Goal: Transaction & Acquisition: Obtain resource

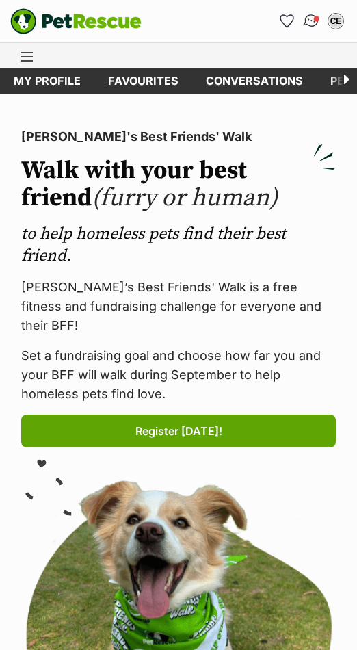
click at [309, 21] on img "Conversations" at bounding box center [312, 21] width 18 height 18
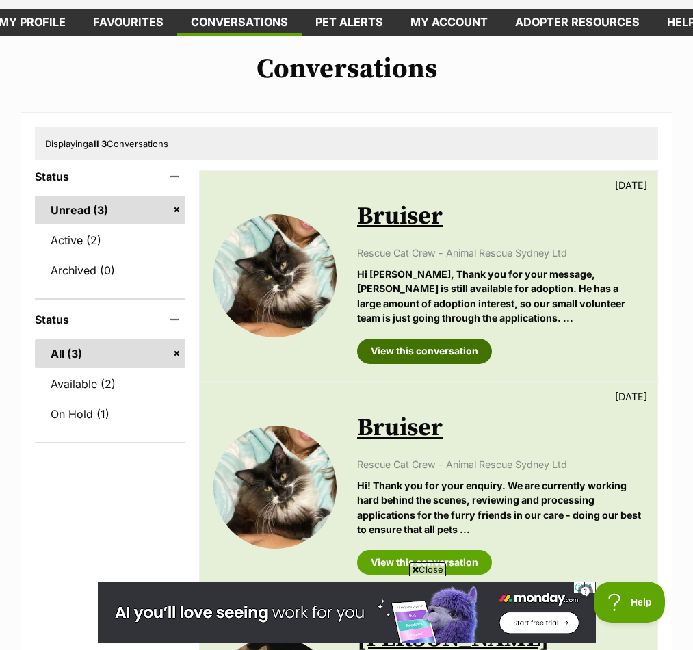
click at [357, 350] on link "View this conversation" at bounding box center [424, 351] width 135 height 25
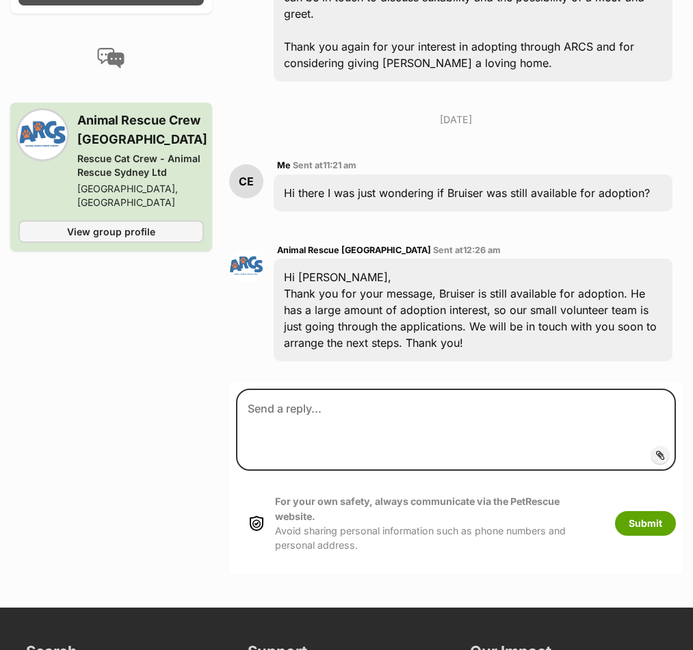
scroll to position [1240, 0]
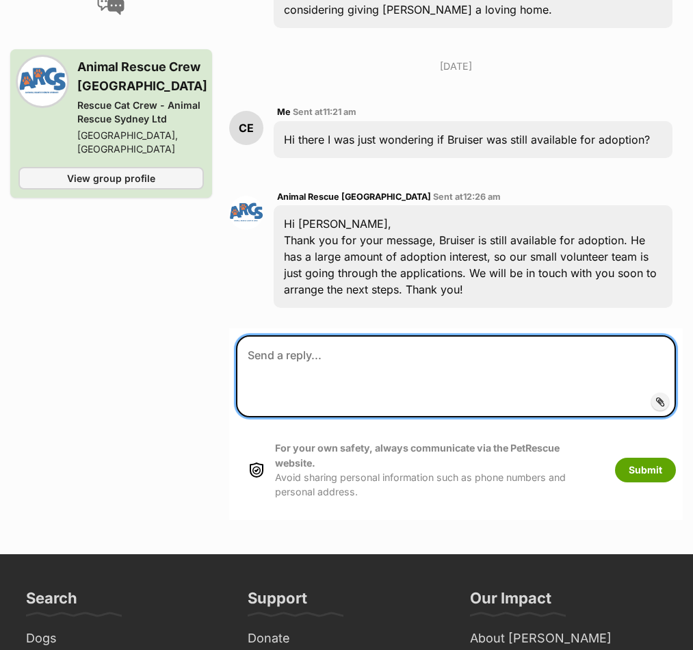
click at [335, 335] on textarea at bounding box center [456, 376] width 440 height 82
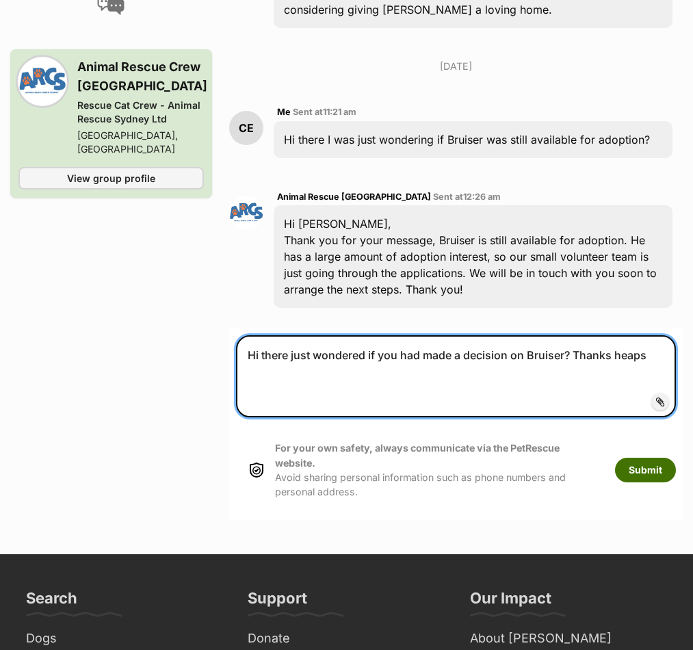
type textarea "Hi there just wondered if you had made a decision on Bruiser? Thanks heaps"
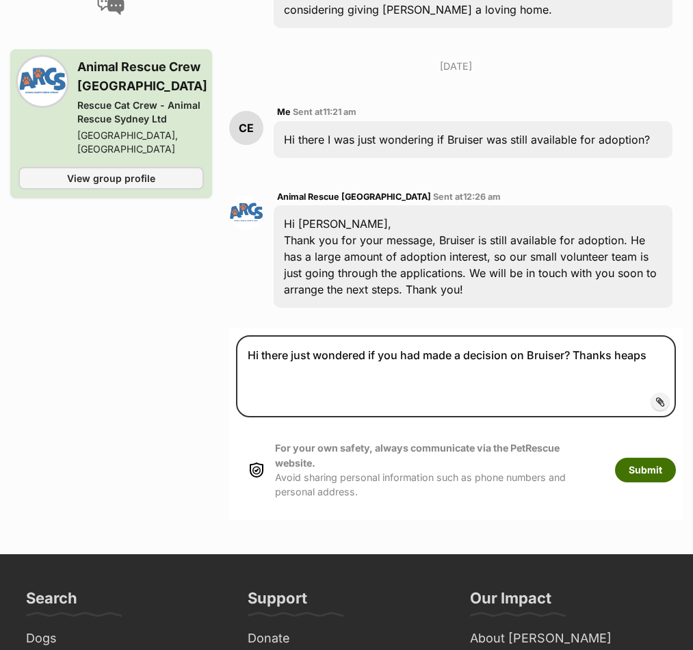
click at [633, 458] on button "Submit" at bounding box center [645, 470] width 61 height 25
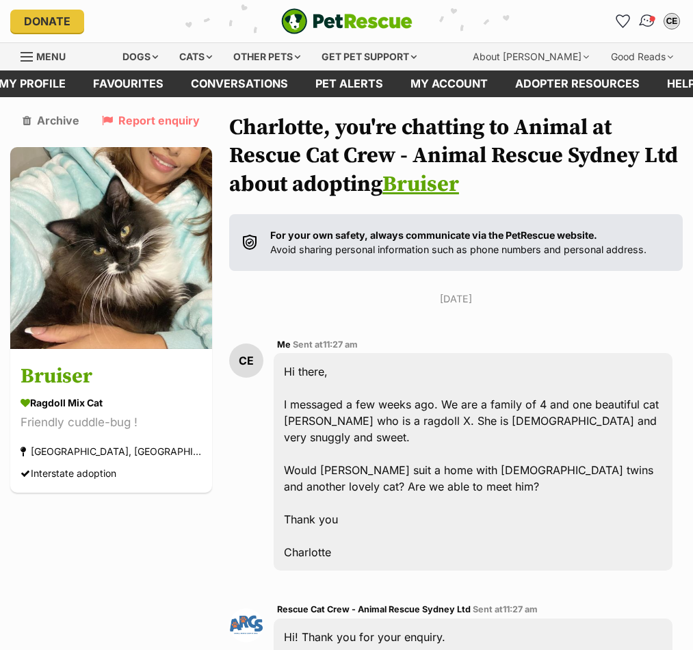
click at [647, 23] on img "Conversations" at bounding box center [648, 21] width 18 height 18
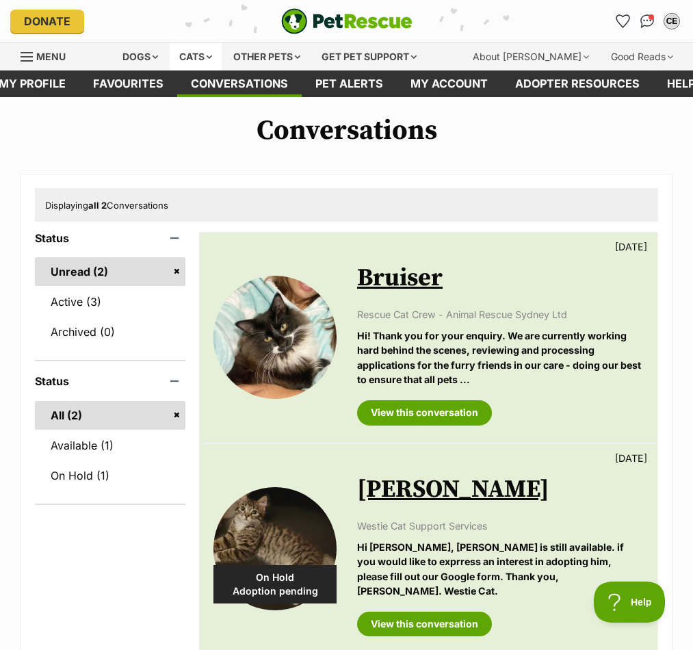
click at [216, 57] on div "Cats" at bounding box center [196, 56] width 52 height 27
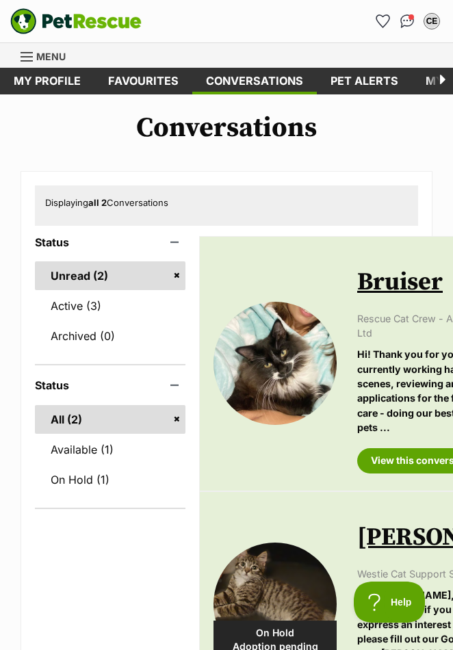
click at [70, 20] on img "PetRescue" at bounding box center [75, 21] width 131 height 26
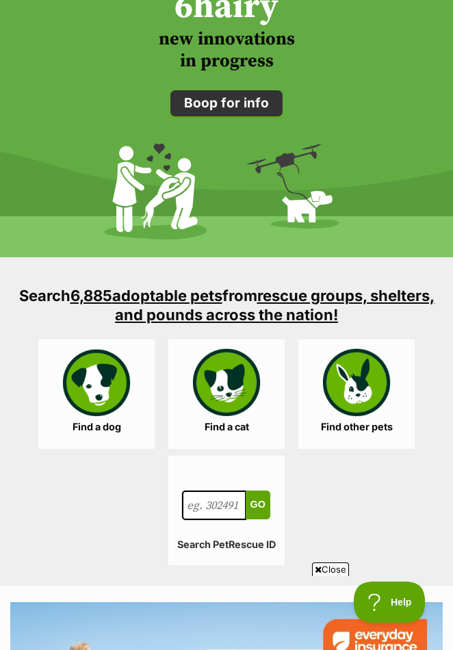
scroll to position [1832, 0]
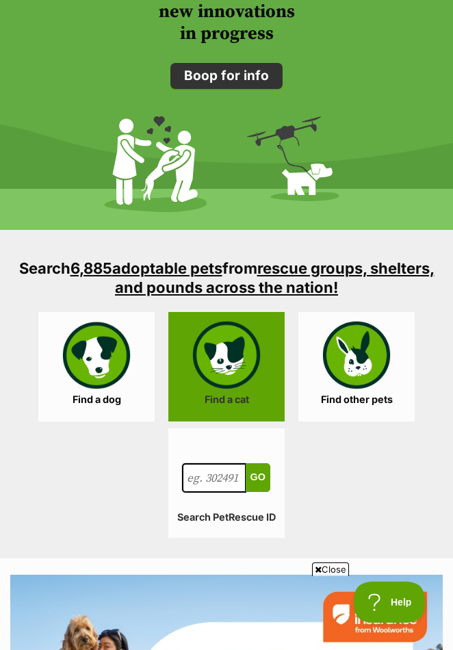
click at [224, 363] on link "Find a cat" at bounding box center [226, 367] width 116 height 110
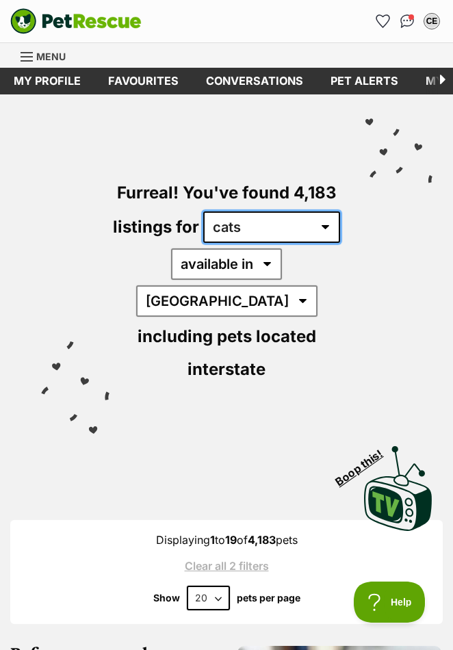
click at [240, 230] on select "any type of pet cats dogs other pets" at bounding box center [271, 227] width 137 height 31
click at [203, 212] on select "any type of pet cats dogs other pets" at bounding box center [271, 227] width 137 height 31
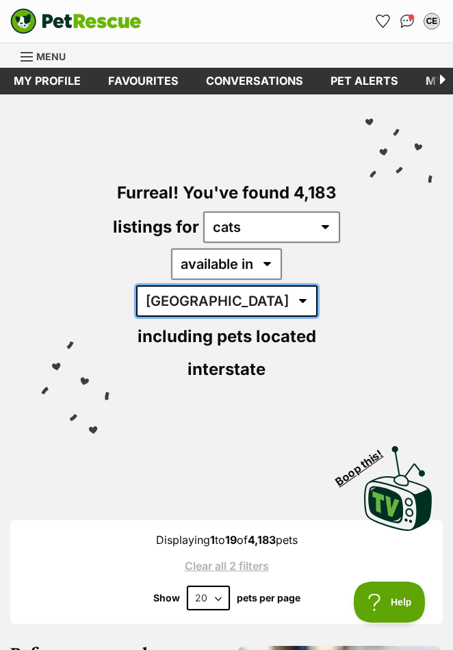
click at [285, 285] on select "Australia ACT NSW NT QLD SA TAS VIC WA" at bounding box center [226, 300] width 181 height 31
select select "[GEOGRAPHIC_DATA]"
click at [235, 285] on select "Australia ACT NSW NT QLD SA TAS VIC WA" at bounding box center [226, 300] width 181 height 31
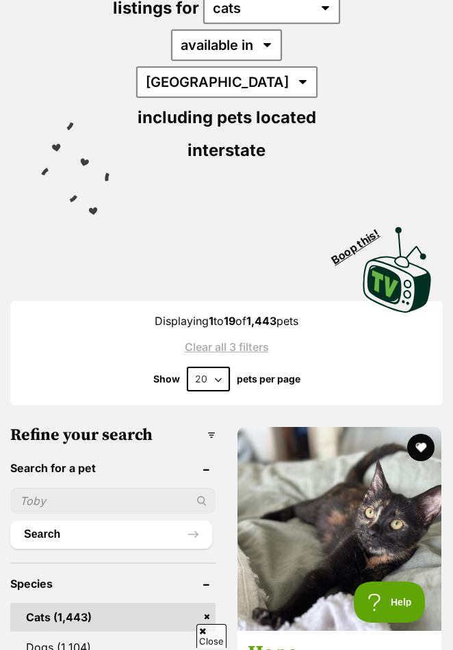
scroll to position [229, 0]
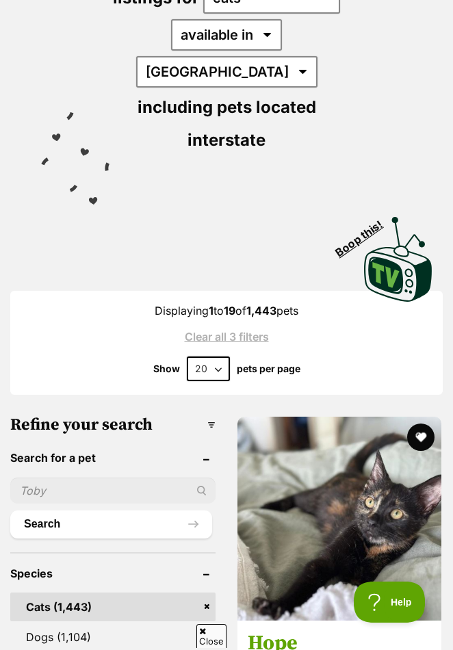
click at [216, 357] on select "20 40 60" at bounding box center [208, 369] width 43 height 25
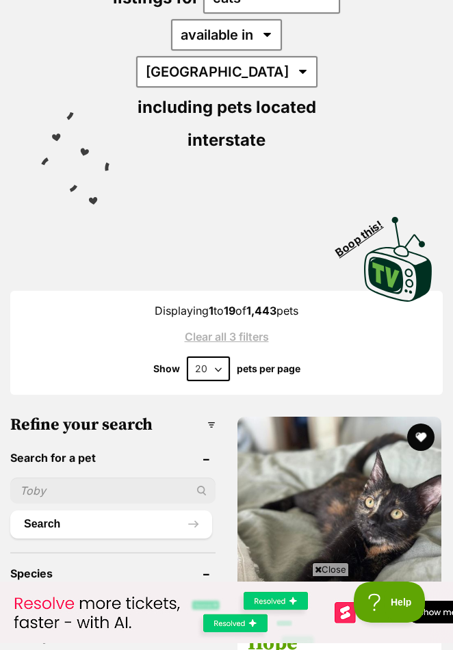
scroll to position [0, 0]
select select "60"
click at [187, 357] on select "20 40 60" at bounding box center [208, 369] width 43 height 25
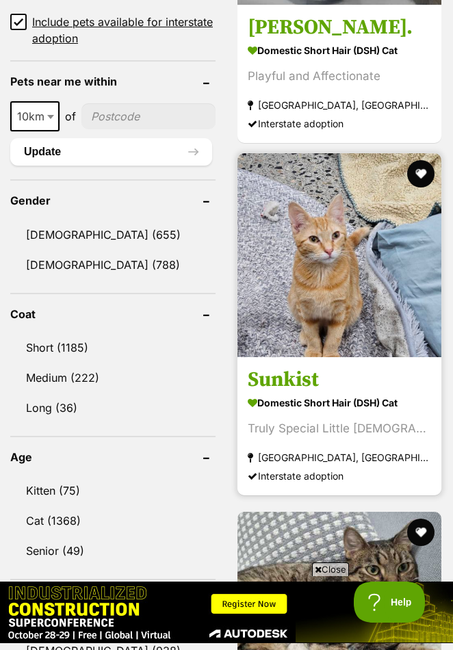
scroll to position [1211, 0]
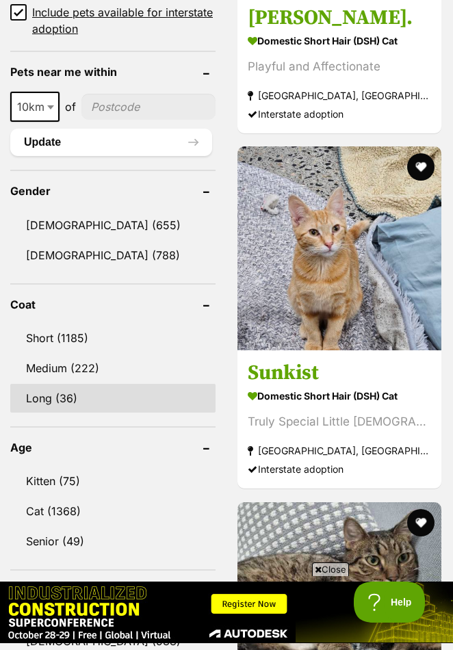
click at [42, 384] on link "Long (36)" at bounding box center [112, 398] width 205 height 29
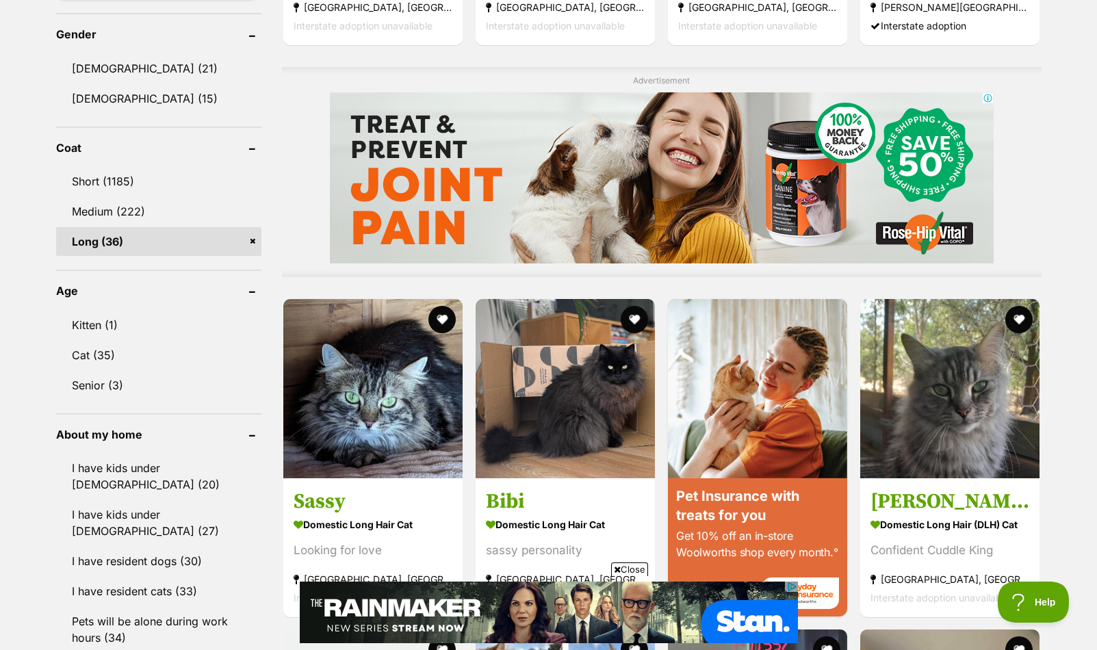
scroll to position [1166, 0]
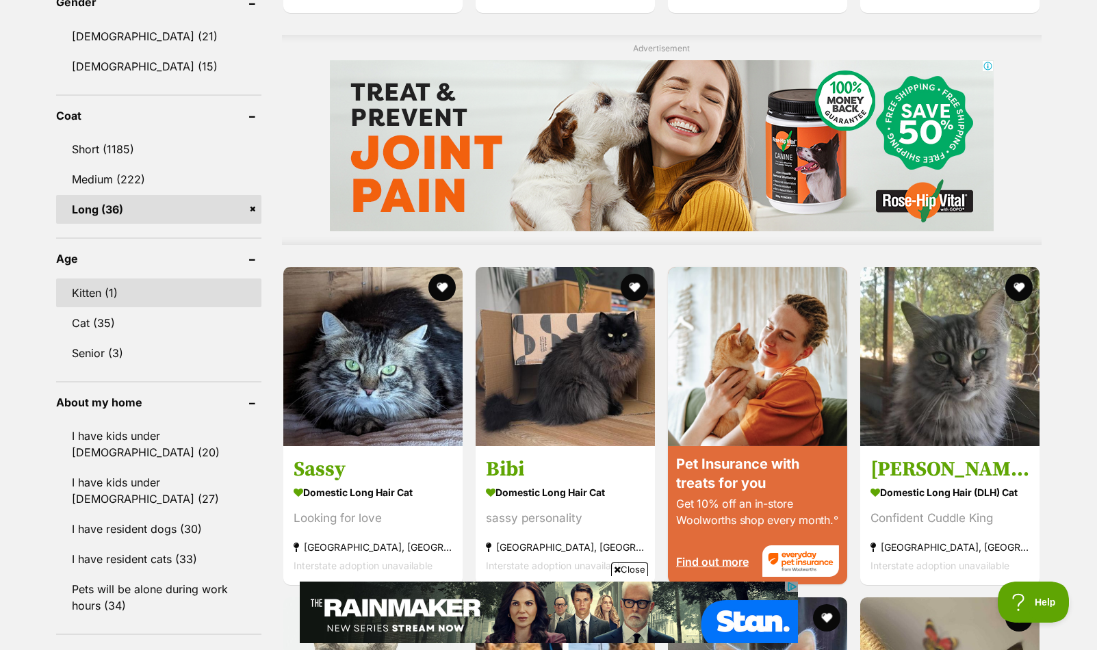
click at [106, 285] on link "Kitten (1)" at bounding box center [158, 293] width 205 height 29
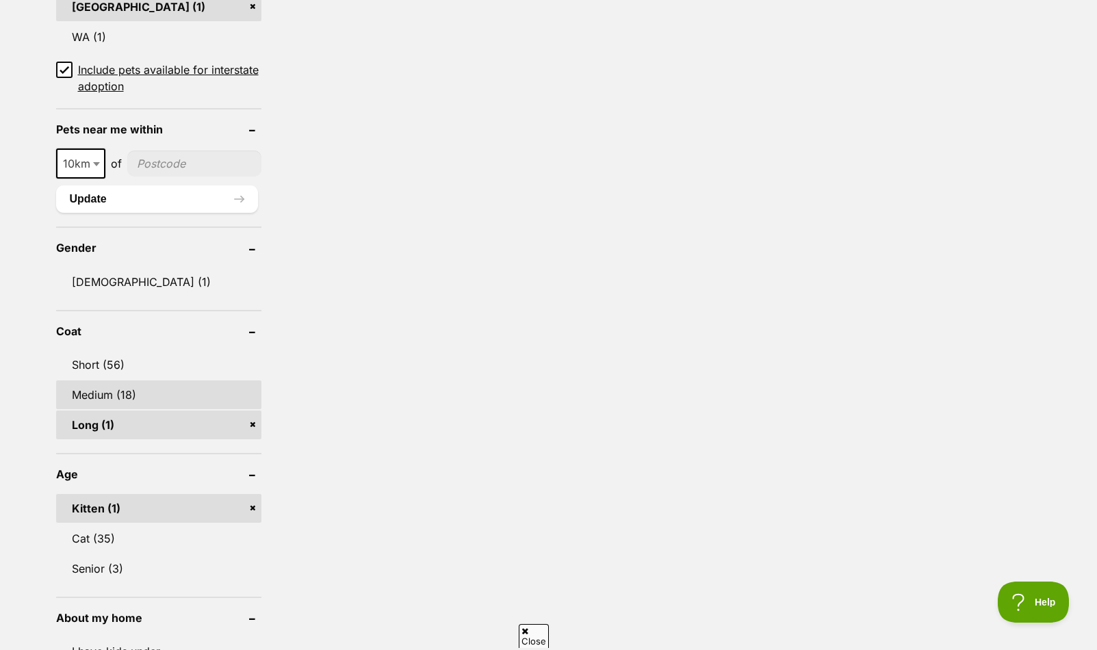
click at [114, 385] on link "Medium (18)" at bounding box center [158, 395] width 205 height 29
